Goal: Information Seeking & Learning: Learn about a topic

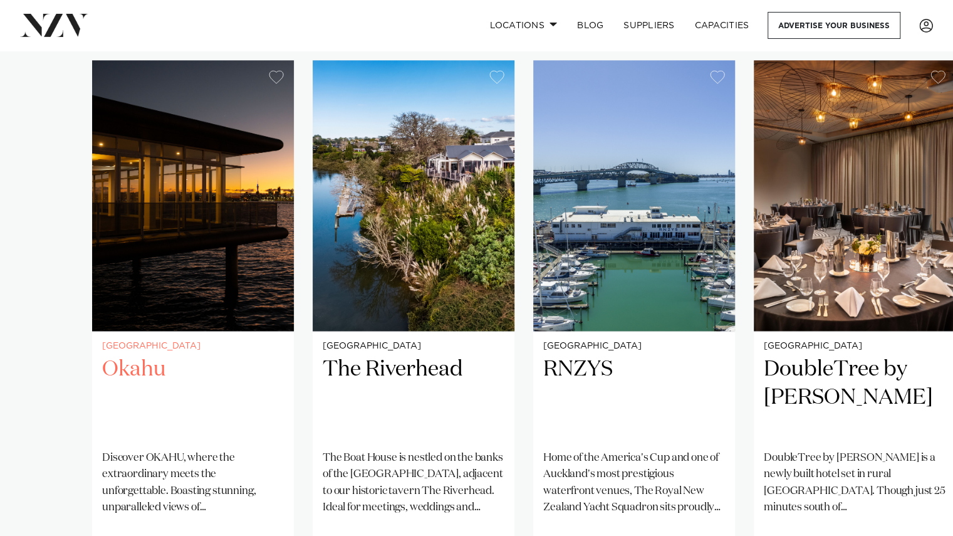
scroll to position [862, 0]
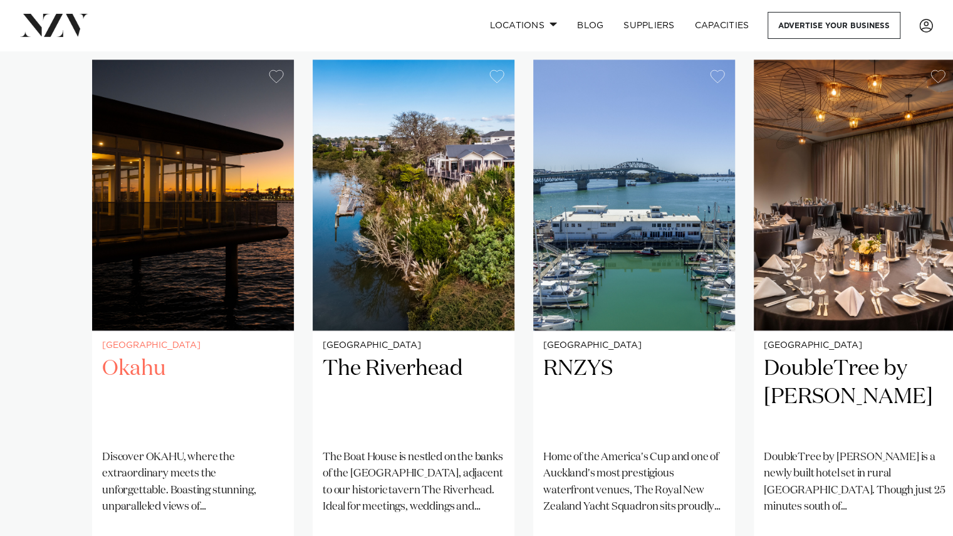
click at [173, 291] on img "1 / 25" at bounding box center [193, 195] width 202 height 271
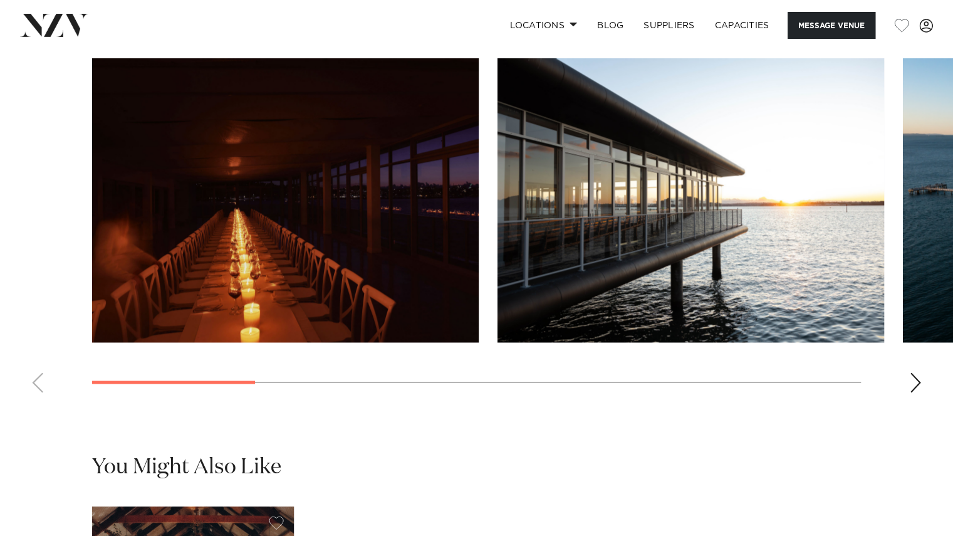
scroll to position [1156, 0]
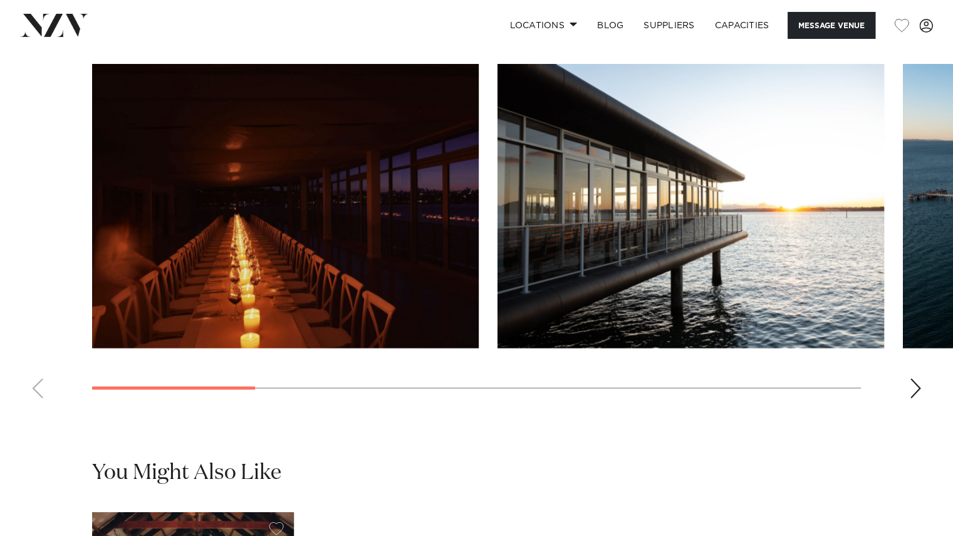
click at [908, 408] on swiper-container at bounding box center [476, 236] width 953 height 344
click at [916, 398] on div "Next slide" at bounding box center [915, 388] width 13 height 20
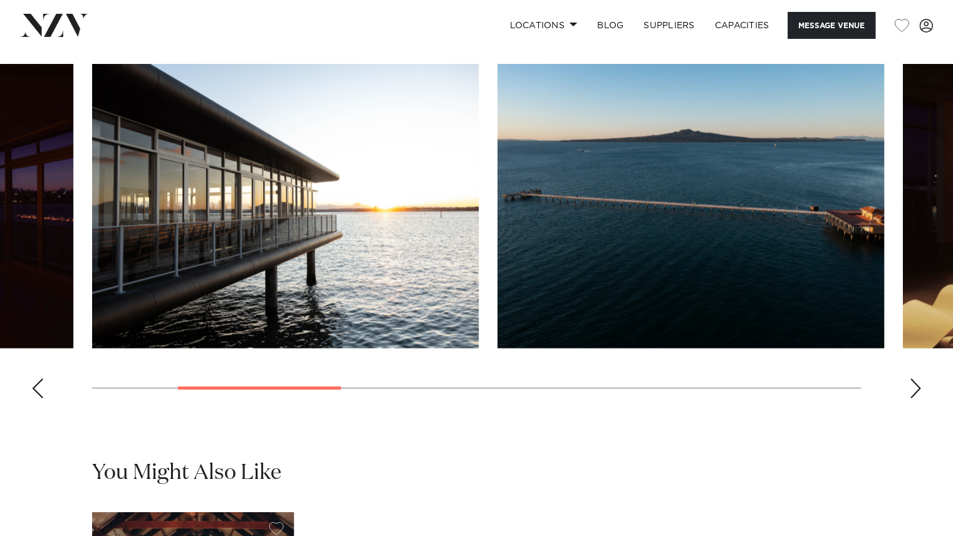
click at [916, 398] on div "Next slide" at bounding box center [915, 388] width 13 height 20
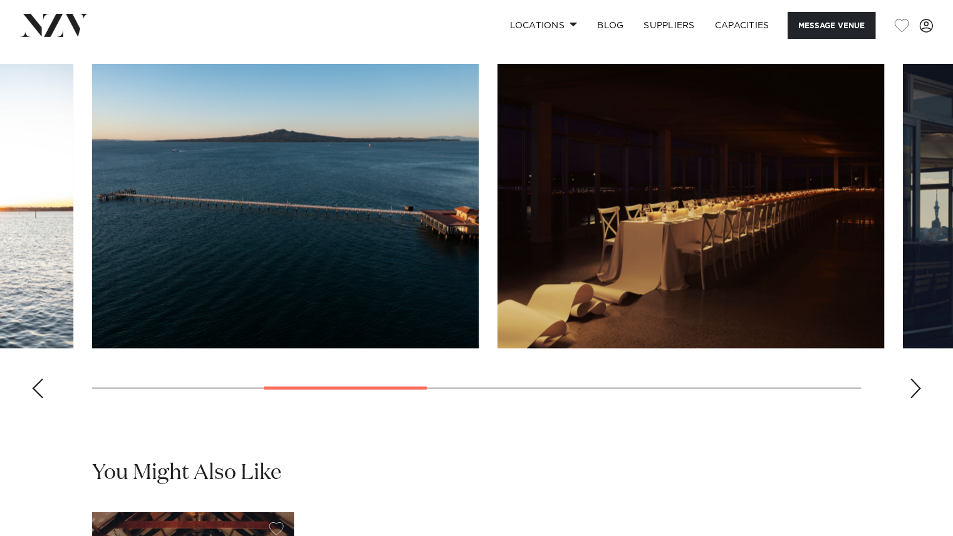
click at [916, 398] on div "Next slide" at bounding box center [915, 388] width 13 height 20
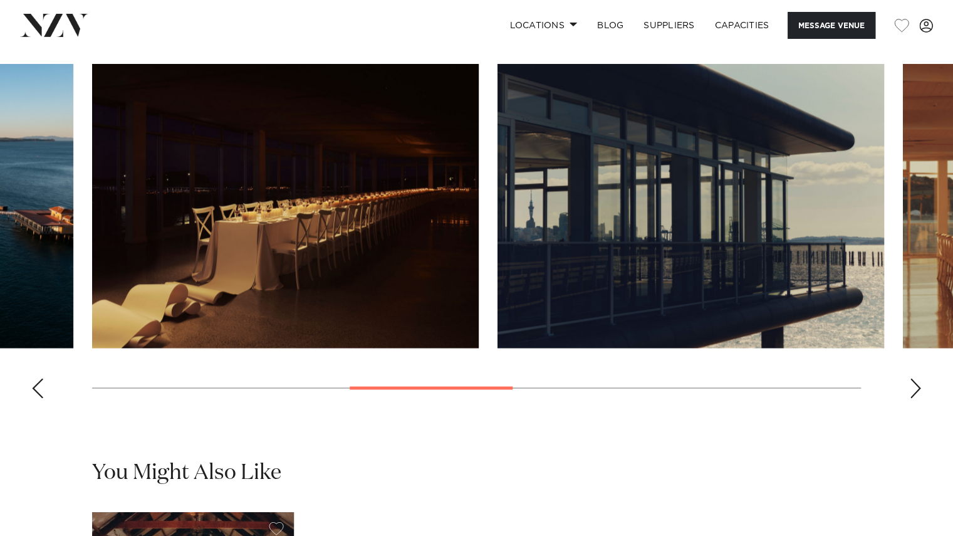
click at [916, 398] on div "Next slide" at bounding box center [915, 388] width 13 height 20
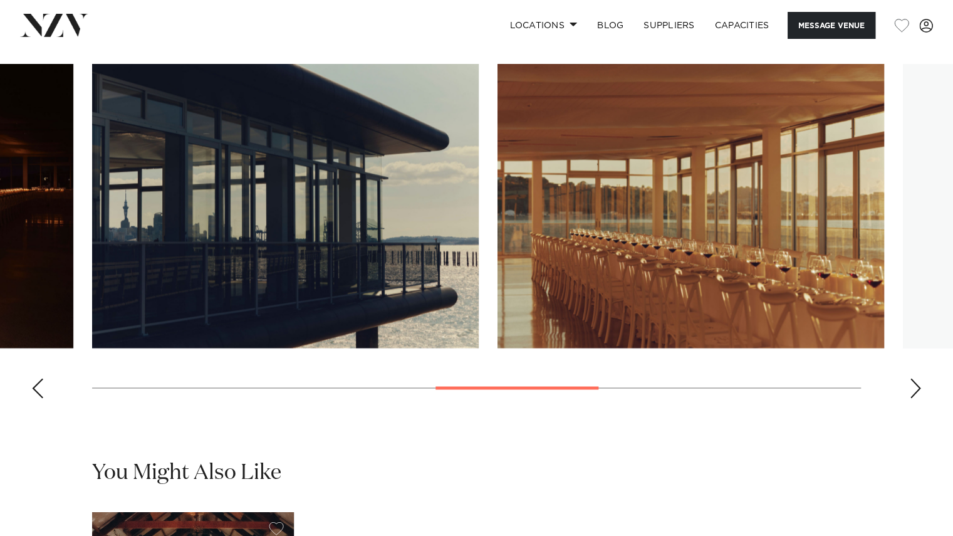
click at [916, 398] on div "Next slide" at bounding box center [915, 388] width 13 height 20
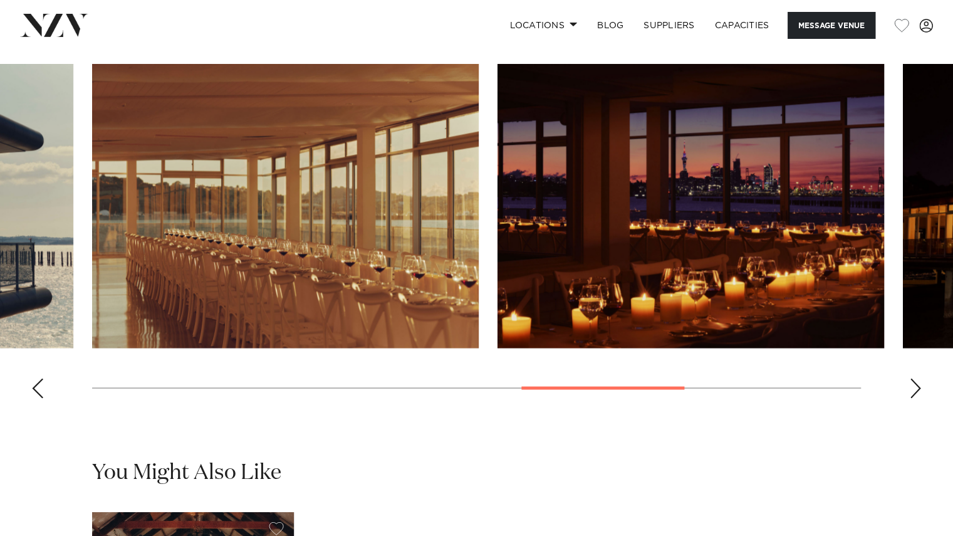
click at [916, 398] on div "Next slide" at bounding box center [915, 388] width 13 height 20
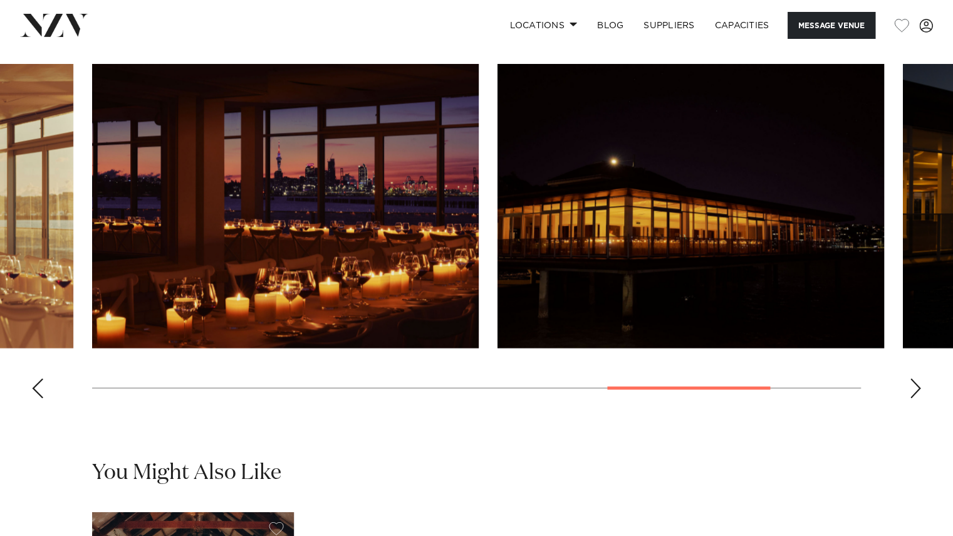
click at [916, 398] on div "Next slide" at bounding box center [915, 388] width 13 height 20
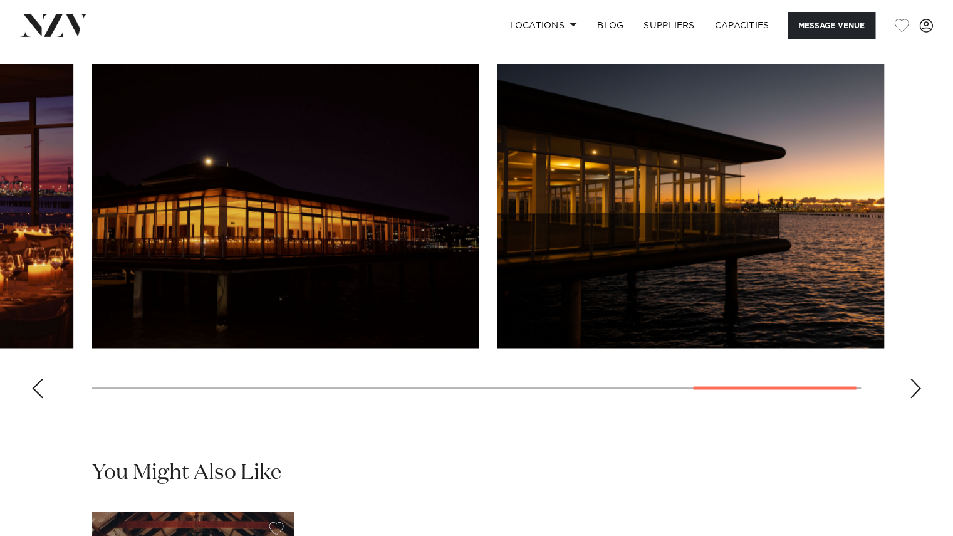
click at [916, 398] on div "Next slide" at bounding box center [915, 388] width 13 height 20
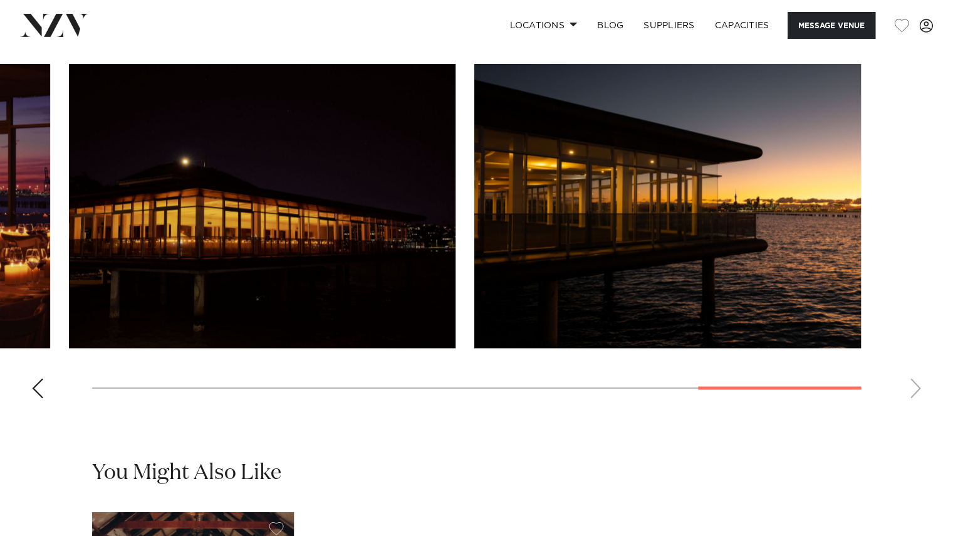
click at [916, 408] on swiper-container at bounding box center [476, 236] width 953 height 344
click at [34, 398] on div "Previous slide" at bounding box center [37, 388] width 13 height 20
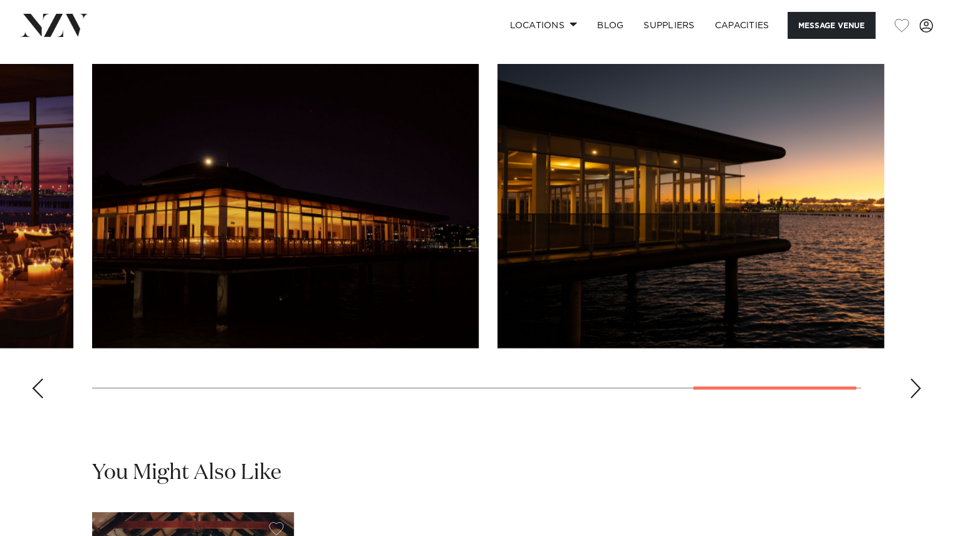
click at [34, 398] on div "Previous slide" at bounding box center [37, 388] width 13 height 20
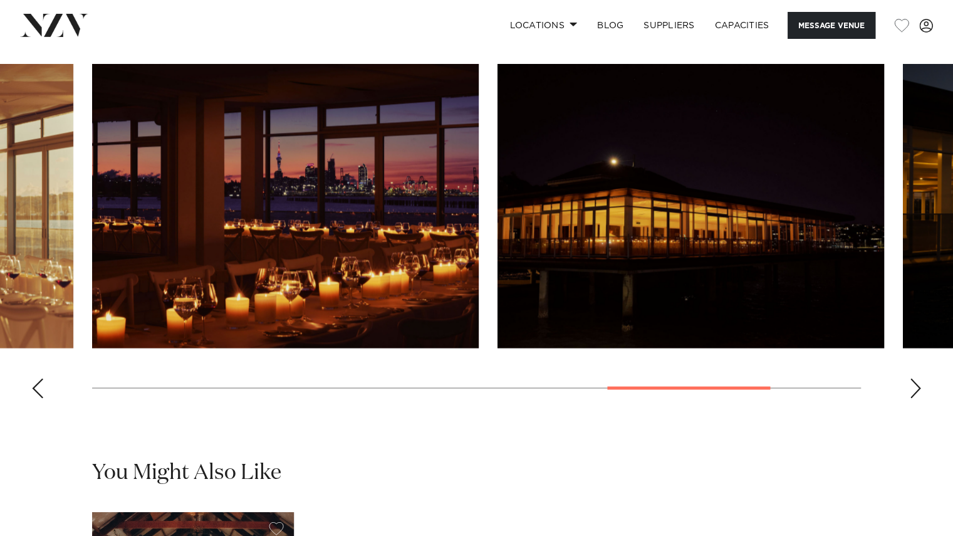
click at [34, 398] on div "Previous slide" at bounding box center [37, 388] width 13 height 20
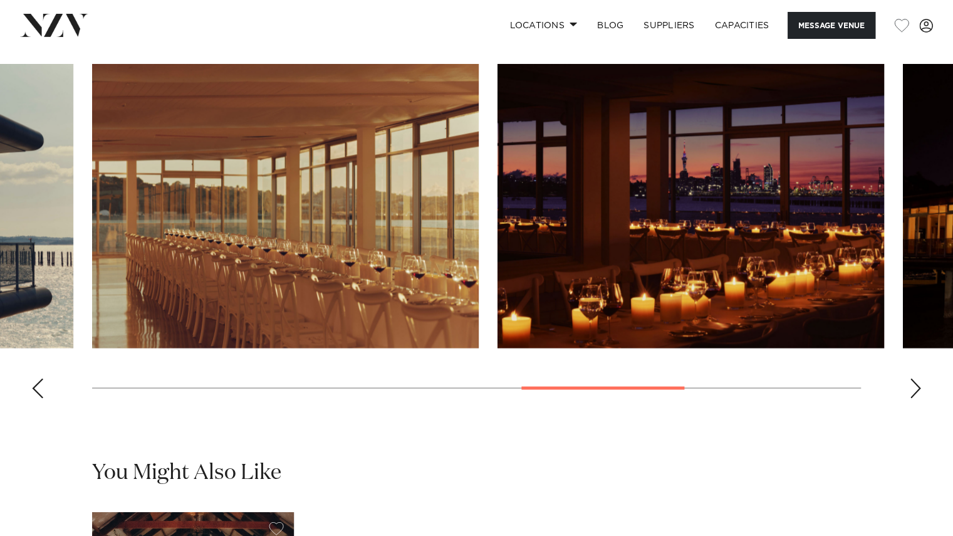
click at [34, 398] on div "Previous slide" at bounding box center [37, 388] width 13 height 20
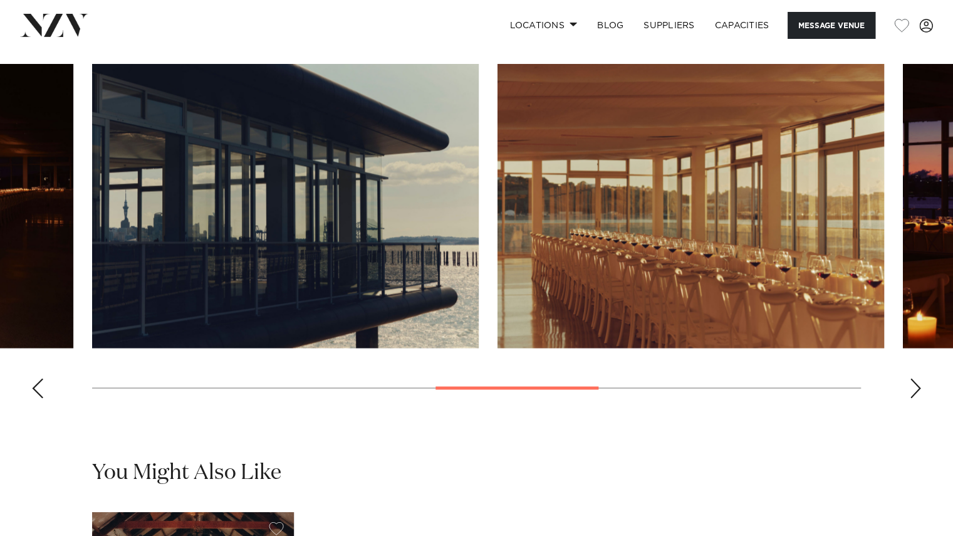
click at [34, 398] on div "Previous slide" at bounding box center [37, 388] width 13 height 20
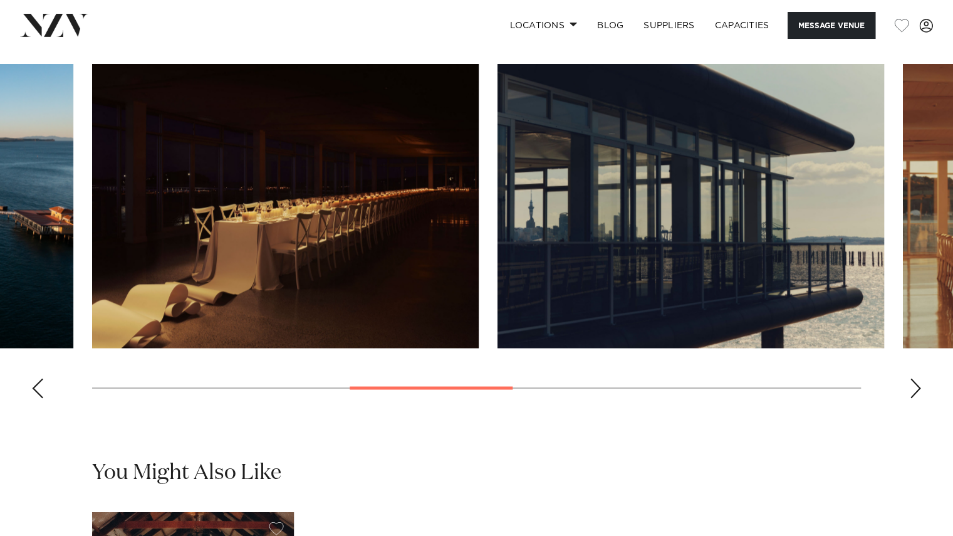
click at [34, 398] on div "Previous slide" at bounding box center [37, 388] width 13 height 20
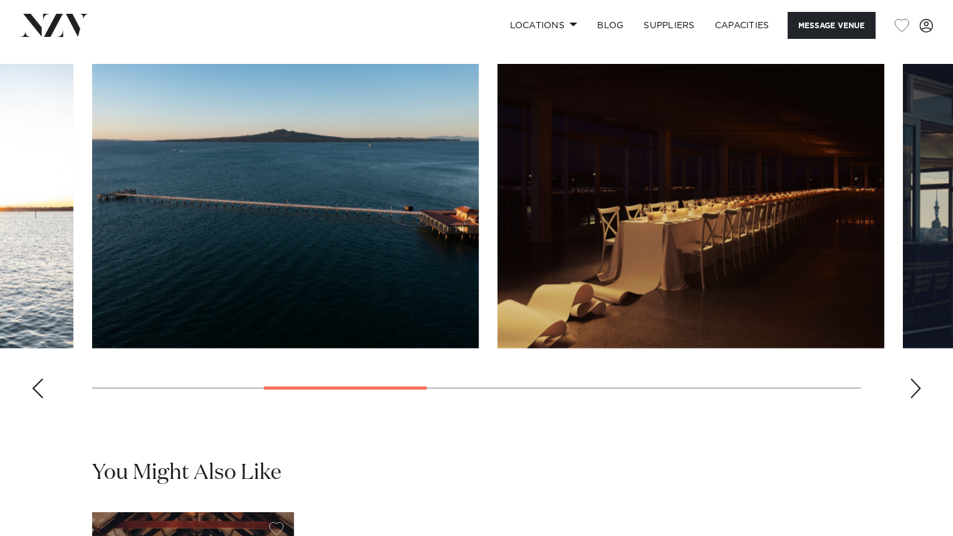
click at [34, 398] on div "Previous slide" at bounding box center [37, 388] width 13 height 20
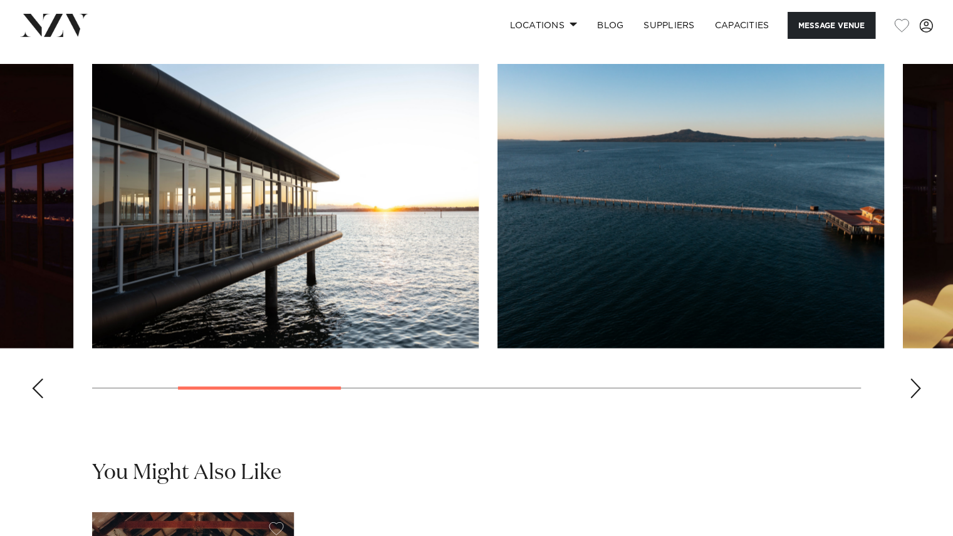
click at [34, 398] on div "Previous slide" at bounding box center [37, 388] width 13 height 20
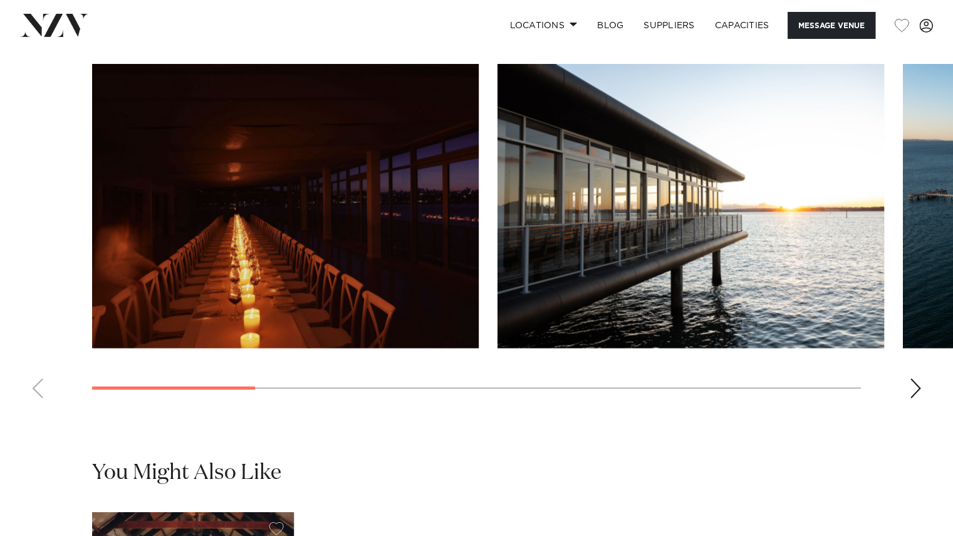
click at [34, 408] on swiper-container at bounding box center [476, 236] width 953 height 344
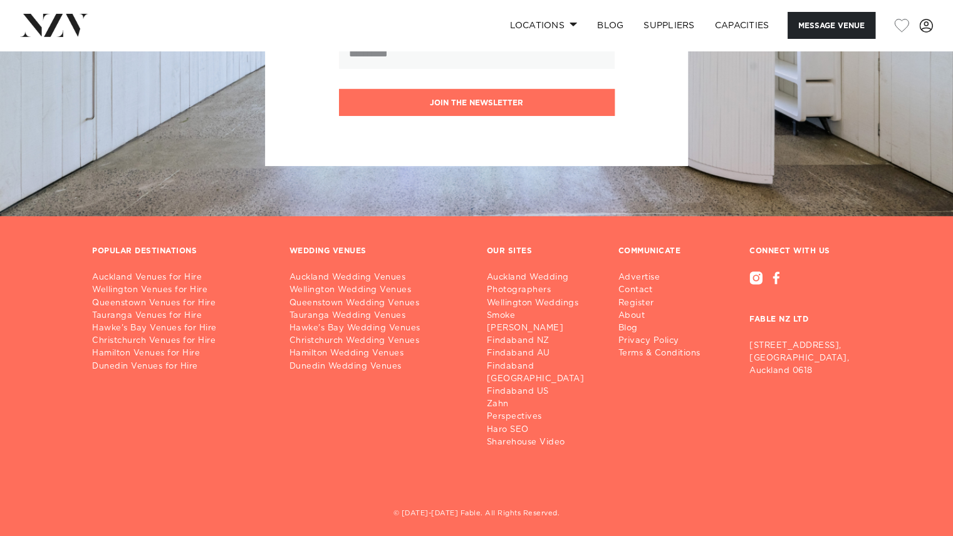
scroll to position [2487, 0]
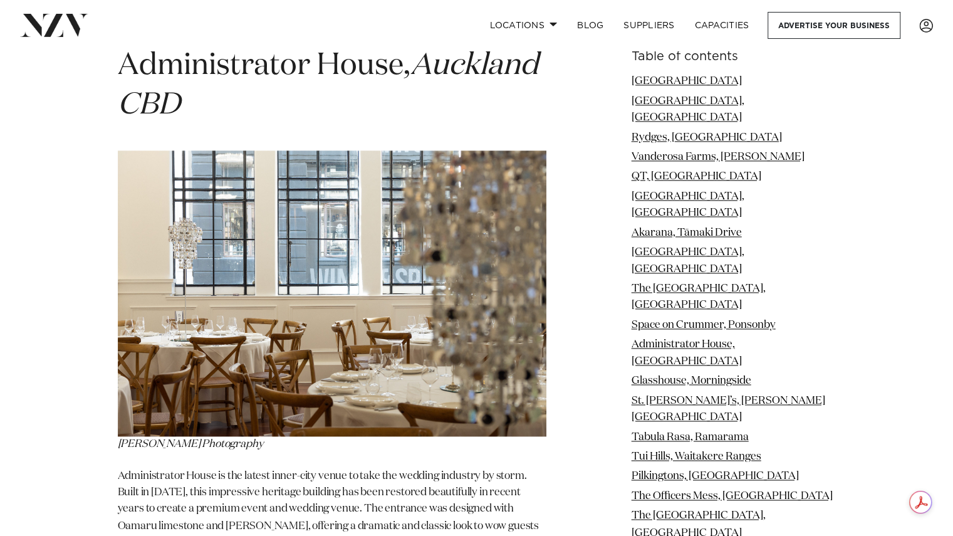
scroll to position [6776, 0]
